Goal: Navigation & Orientation: Find specific page/section

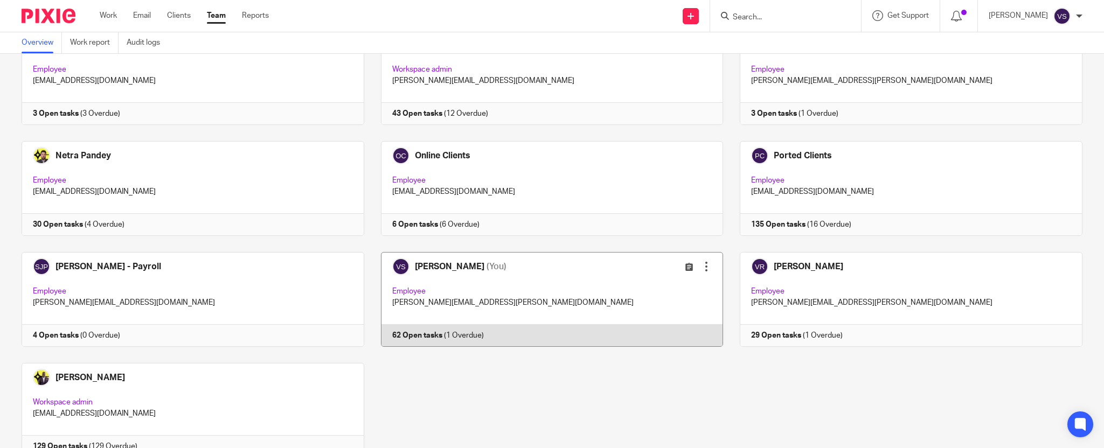
scroll to position [695, 0]
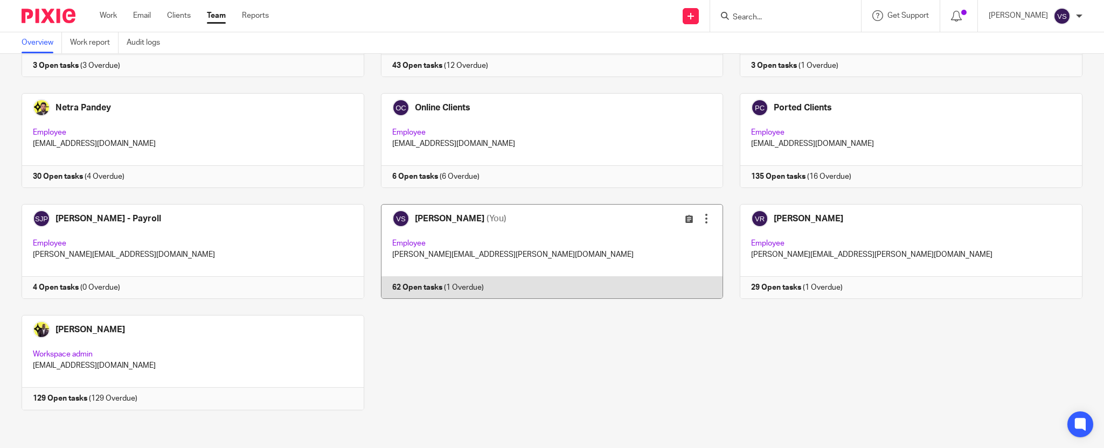
click at [485, 253] on link at bounding box center [543, 251] width 359 height 95
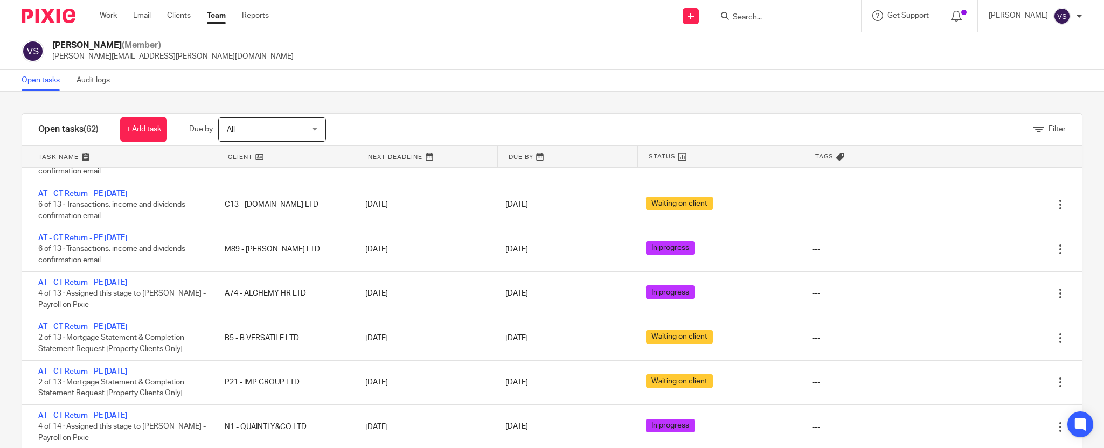
scroll to position [2080, 0]
